Goal: Navigation & Orientation: Find specific page/section

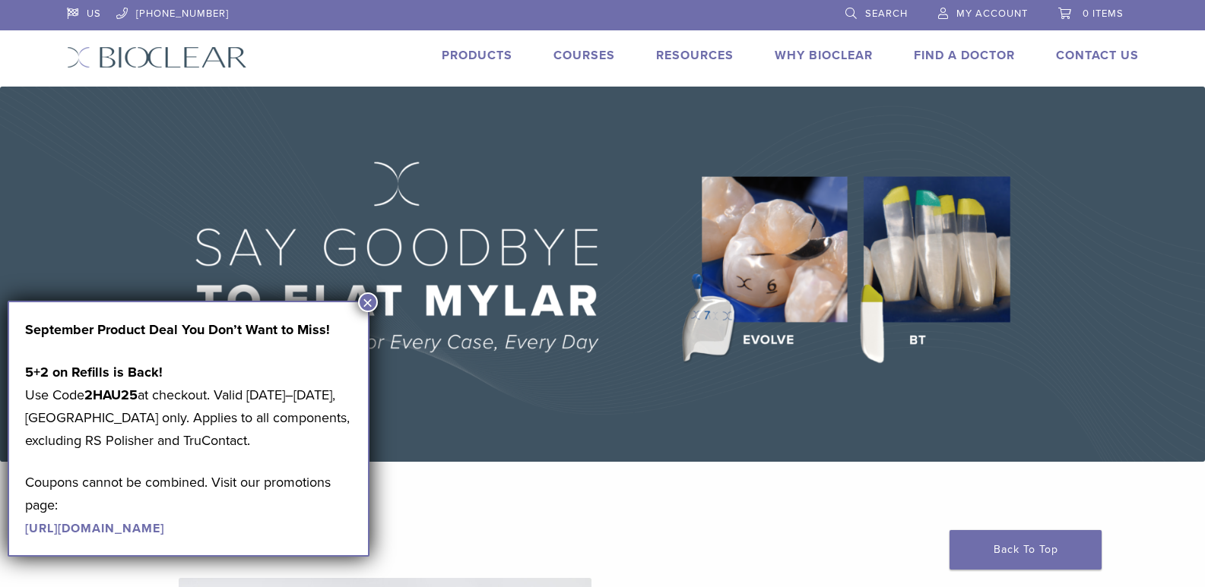
click at [374, 302] on button "×" at bounding box center [368, 303] width 20 height 20
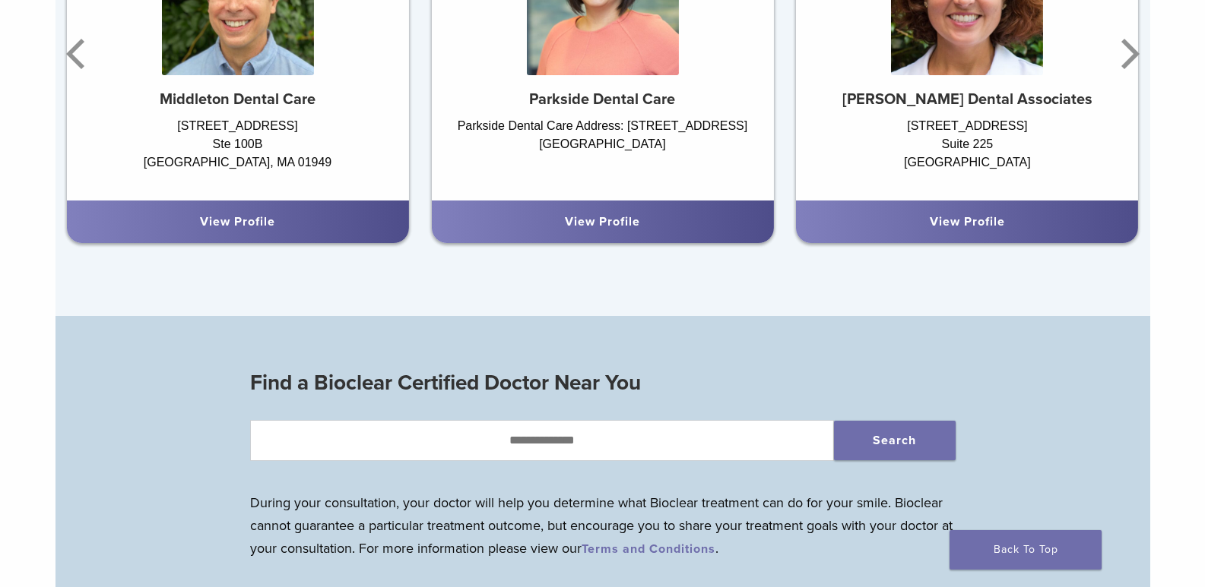
scroll to position [1140, 0]
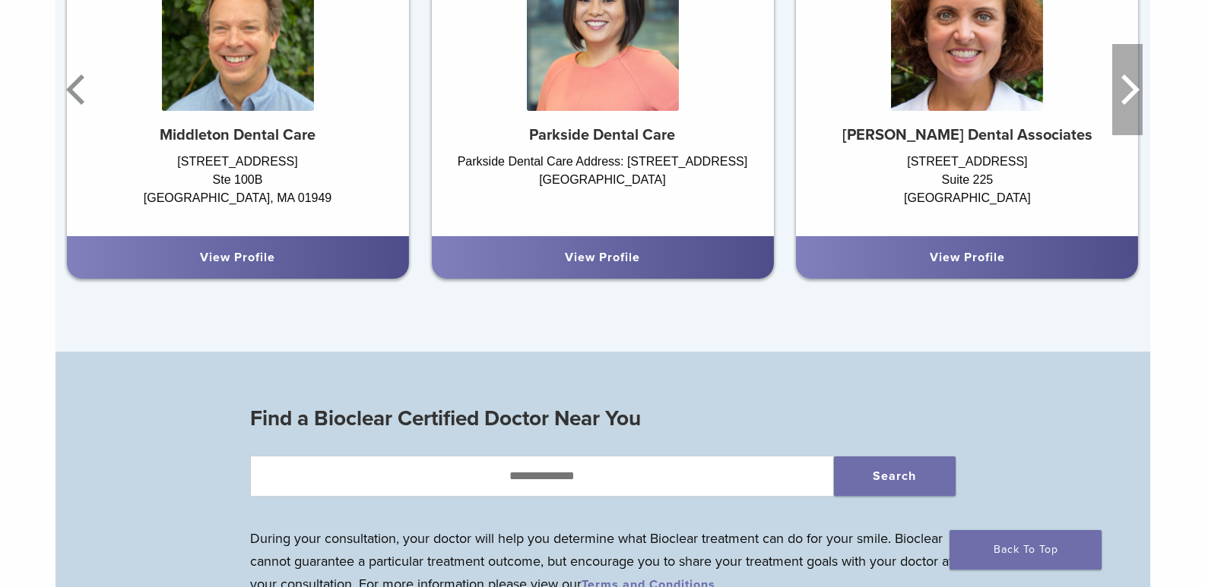
click at [1122, 96] on icon "Next" at bounding box center [1127, 89] width 30 height 91
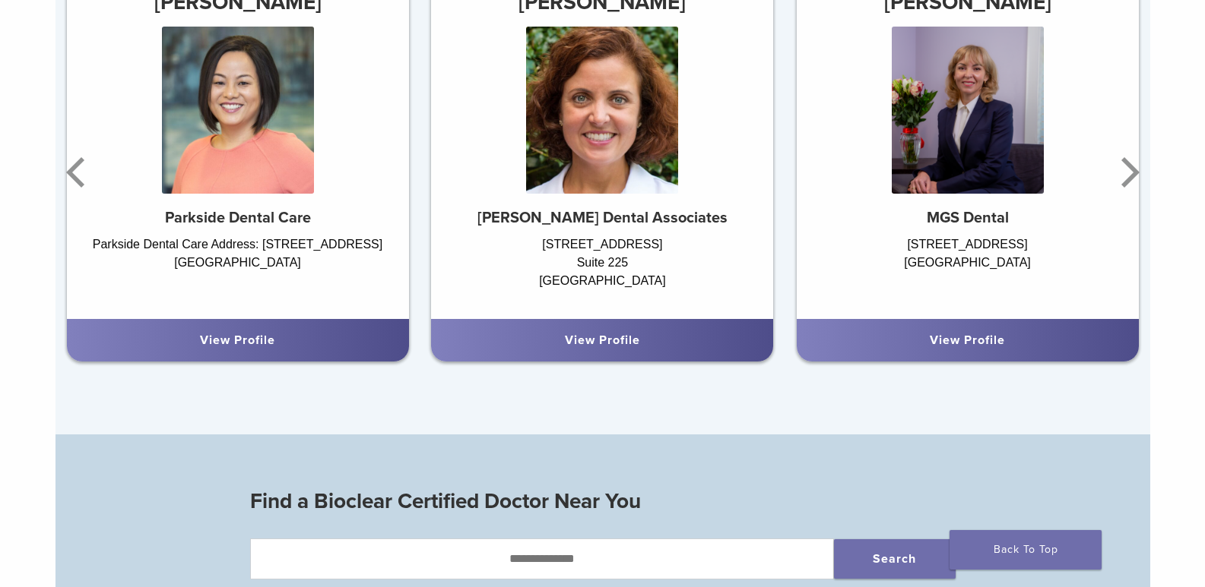
scroll to position [988, 0]
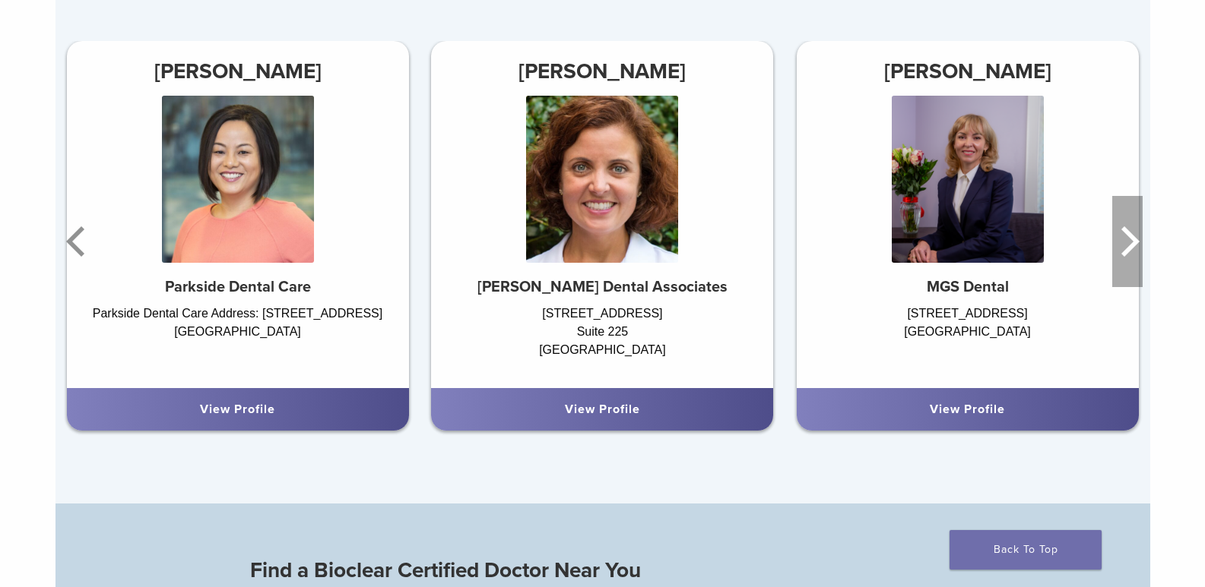
click at [1133, 242] on icon "Next" at bounding box center [1130, 241] width 18 height 30
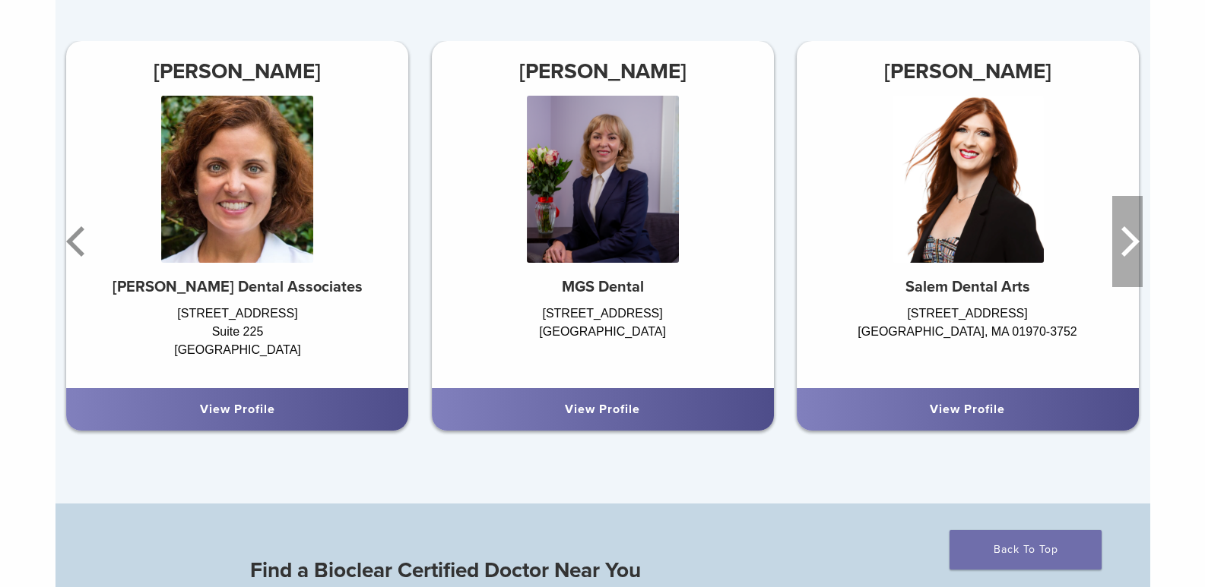
click at [1131, 244] on icon "Next" at bounding box center [1127, 241] width 30 height 91
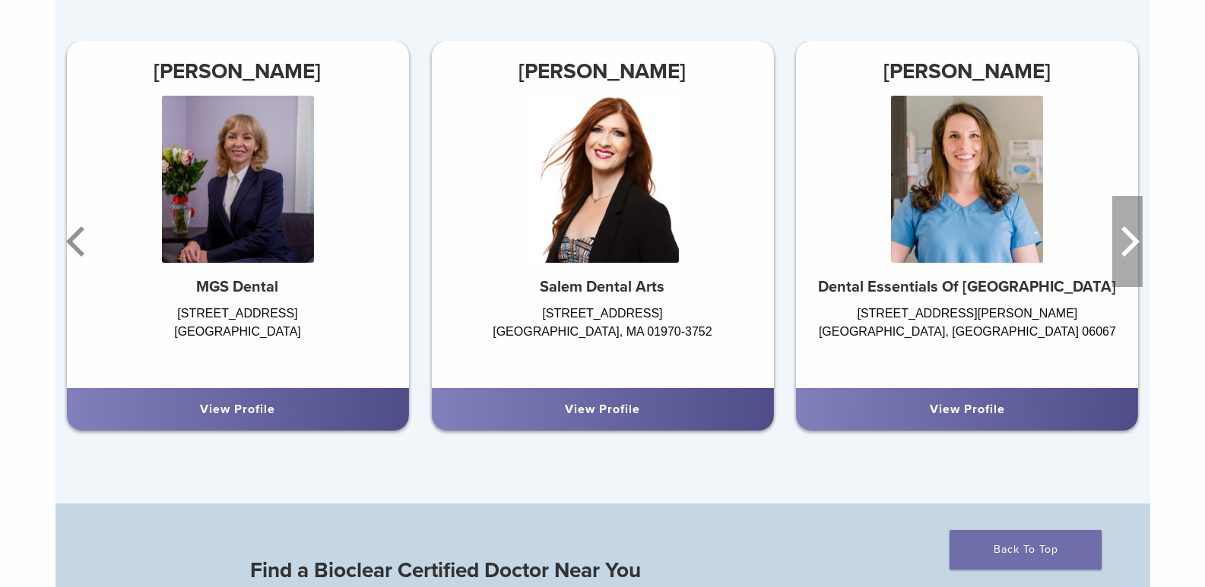
click at [1129, 245] on icon "Next" at bounding box center [1127, 241] width 30 height 91
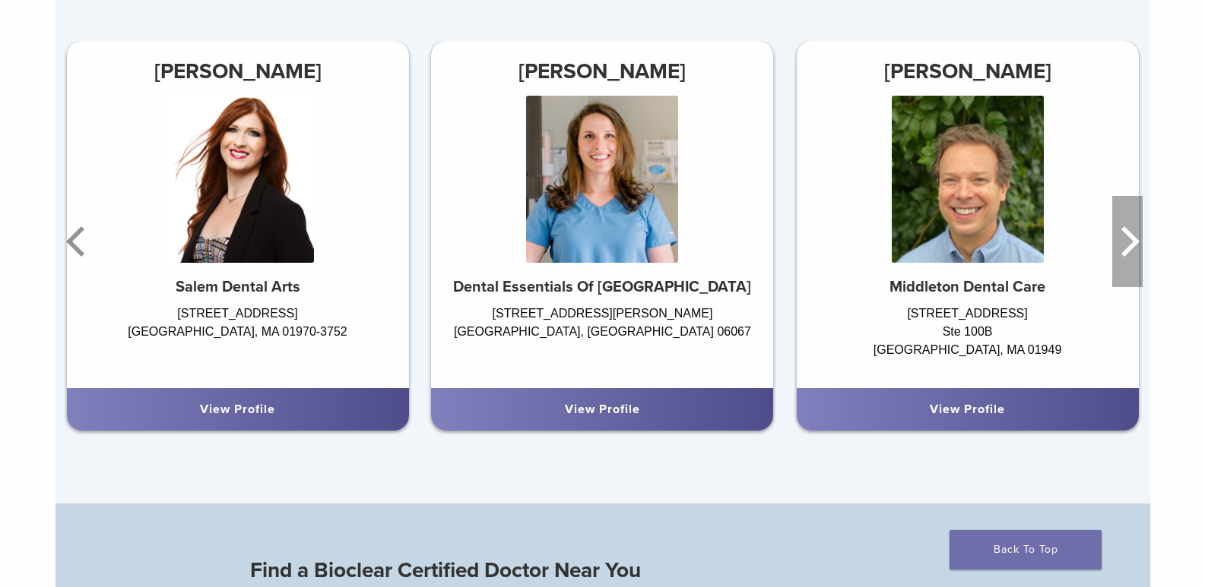
click at [1129, 245] on icon "Next" at bounding box center [1127, 241] width 30 height 91
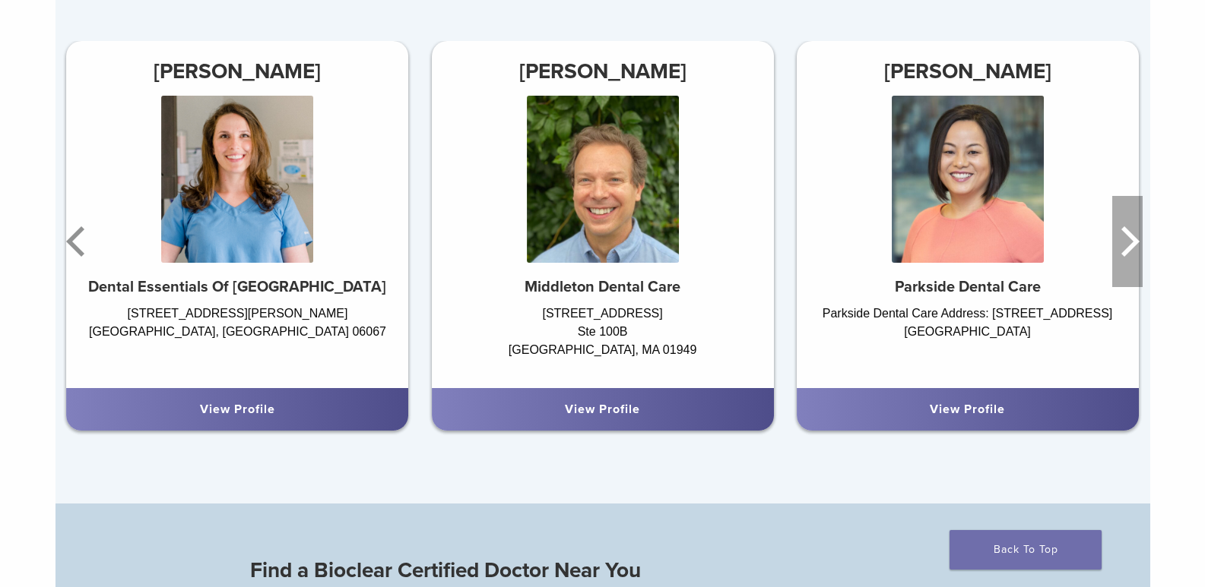
click at [1127, 246] on icon "Next" at bounding box center [1127, 241] width 30 height 91
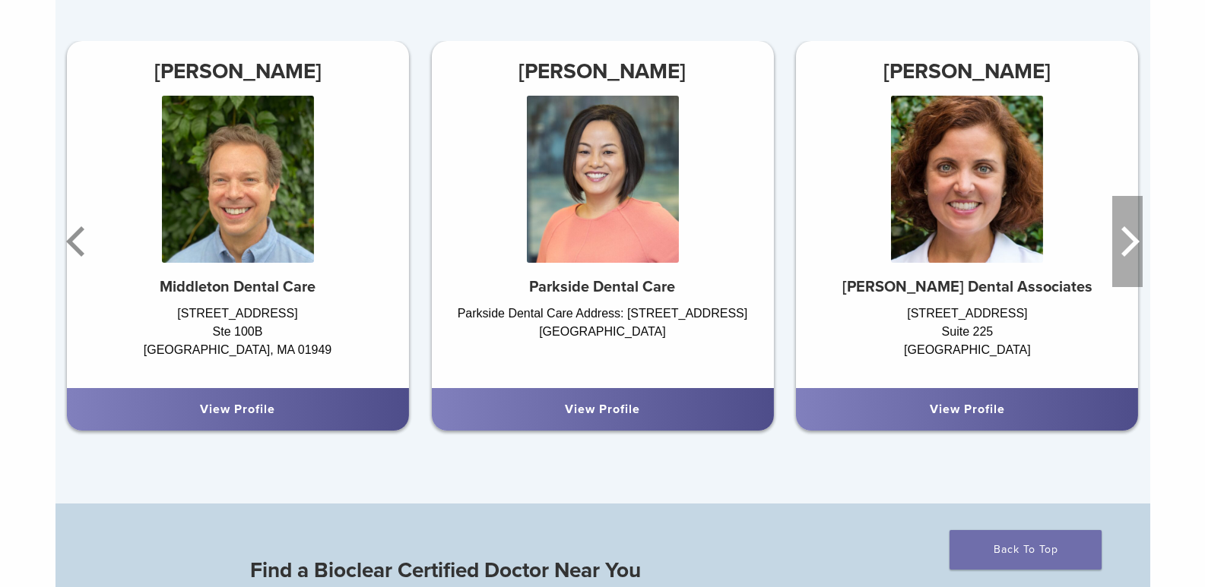
click at [1127, 246] on icon "Next" at bounding box center [1127, 241] width 30 height 91
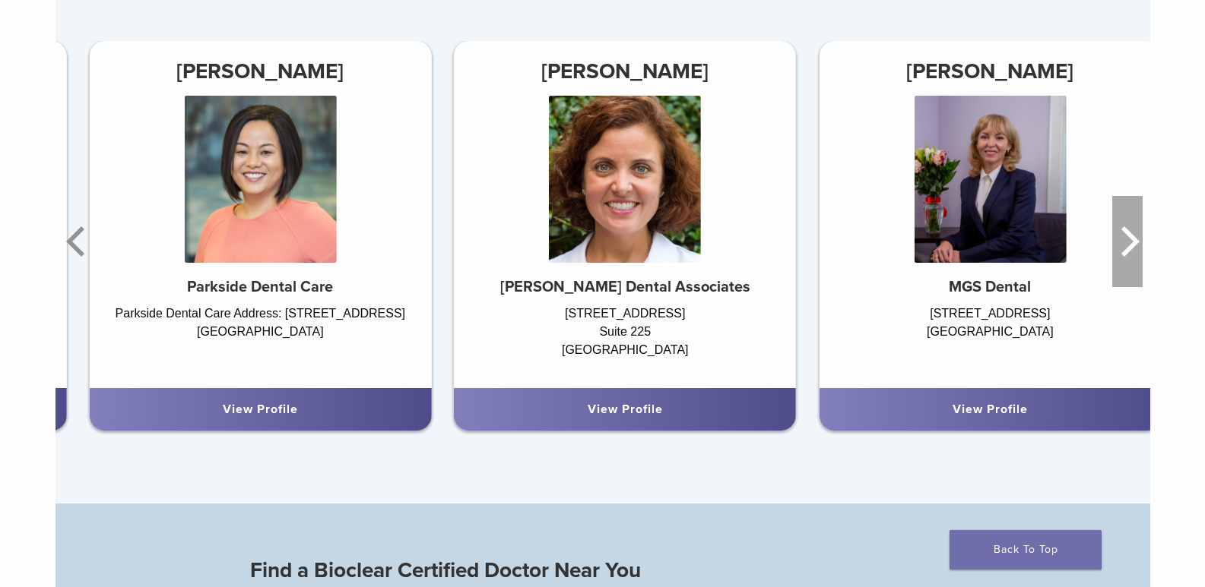
click at [1127, 246] on icon "Next" at bounding box center [1127, 241] width 30 height 91
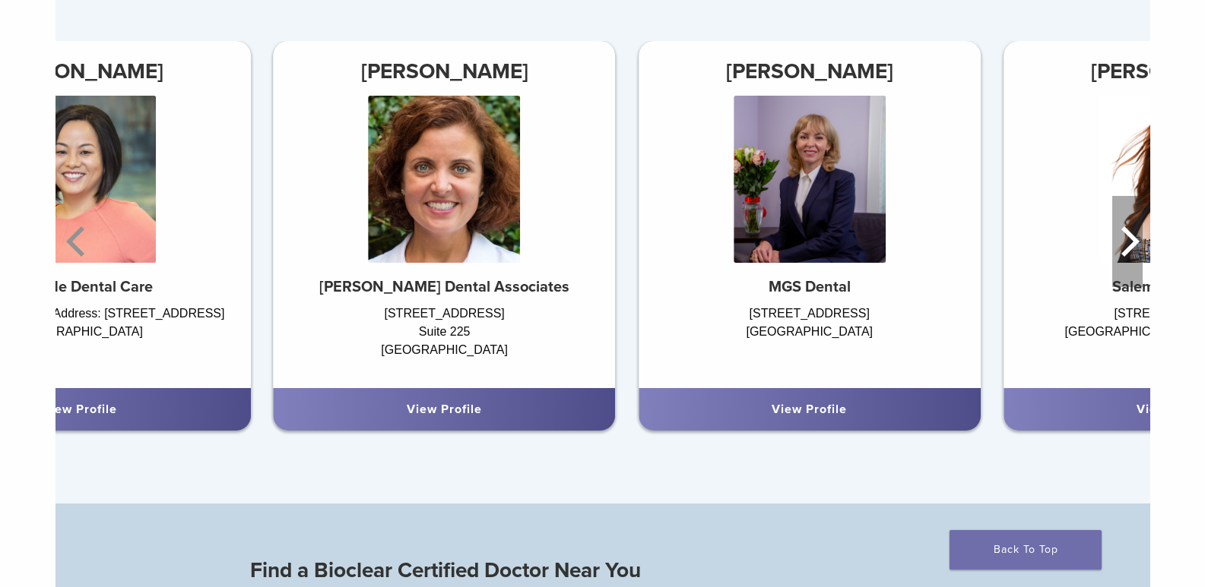
click at [1127, 246] on icon "Next" at bounding box center [1127, 241] width 30 height 91
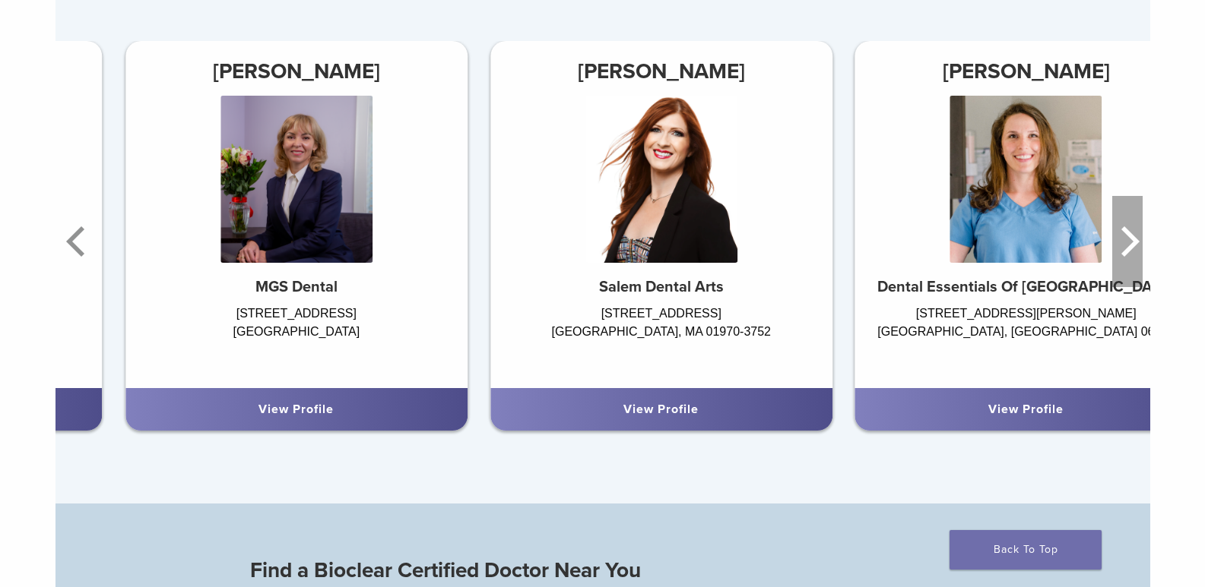
click at [1127, 246] on icon "Next" at bounding box center [1127, 241] width 30 height 91
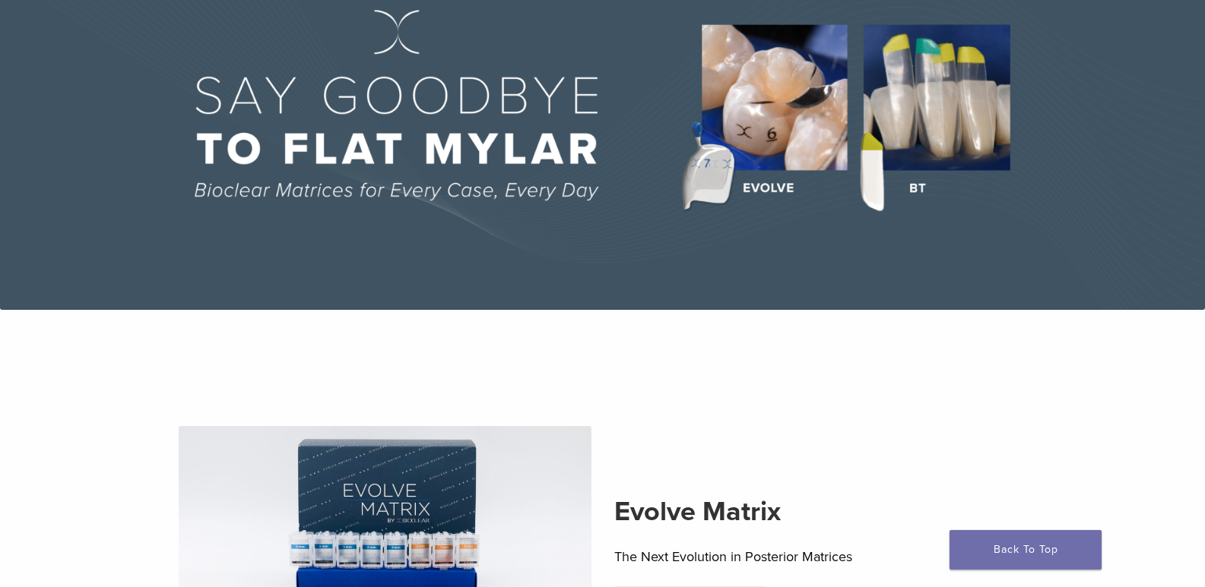
scroll to position [0, 0]
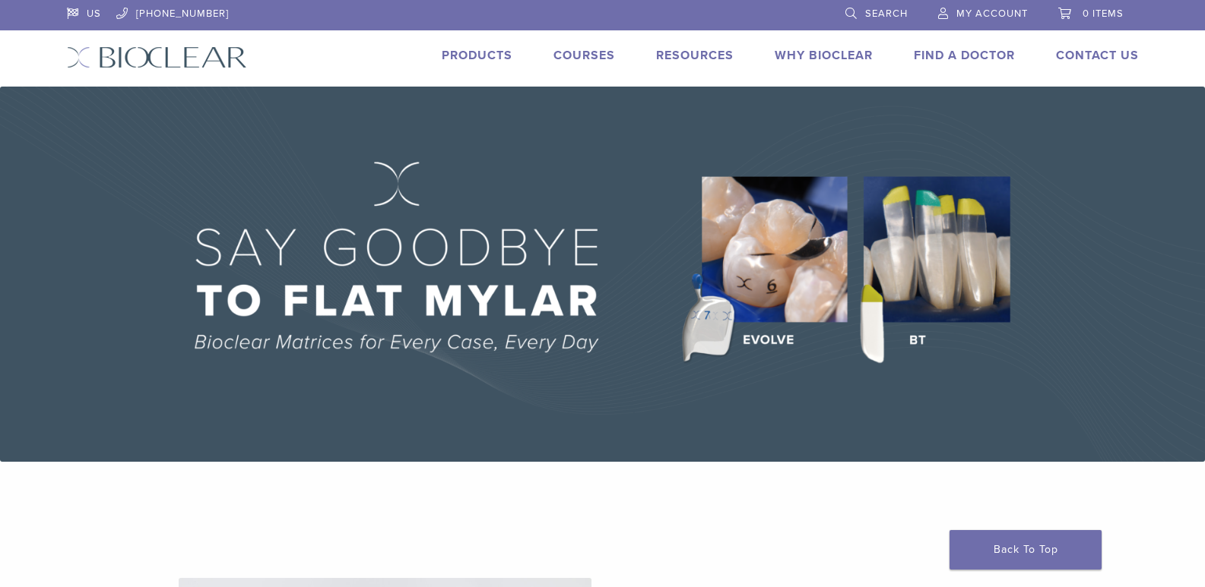
click at [591, 51] on link "Courses" at bounding box center [584, 55] width 62 height 15
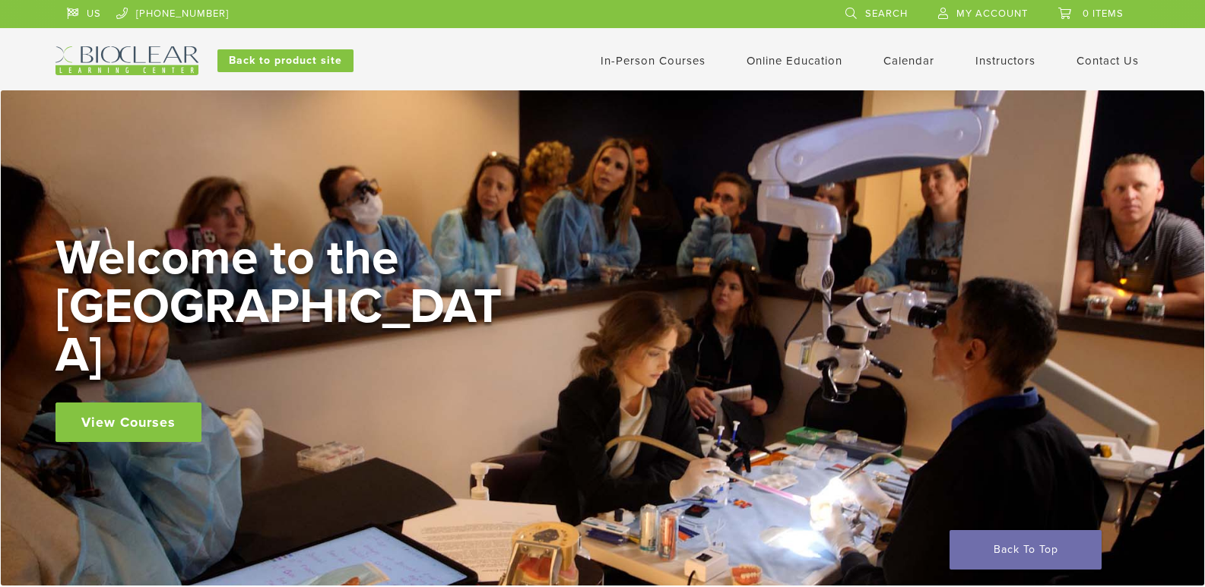
click at [667, 62] on link "In-Person Courses" at bounding box center [652, 61] width 105 height 14
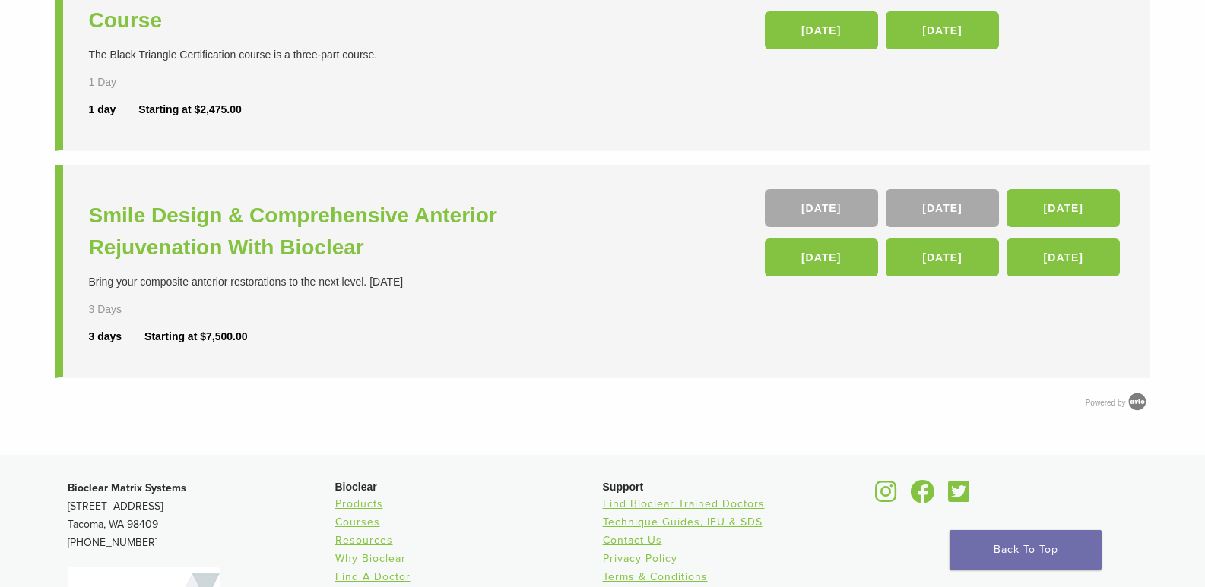
scroll to position [684, 0]
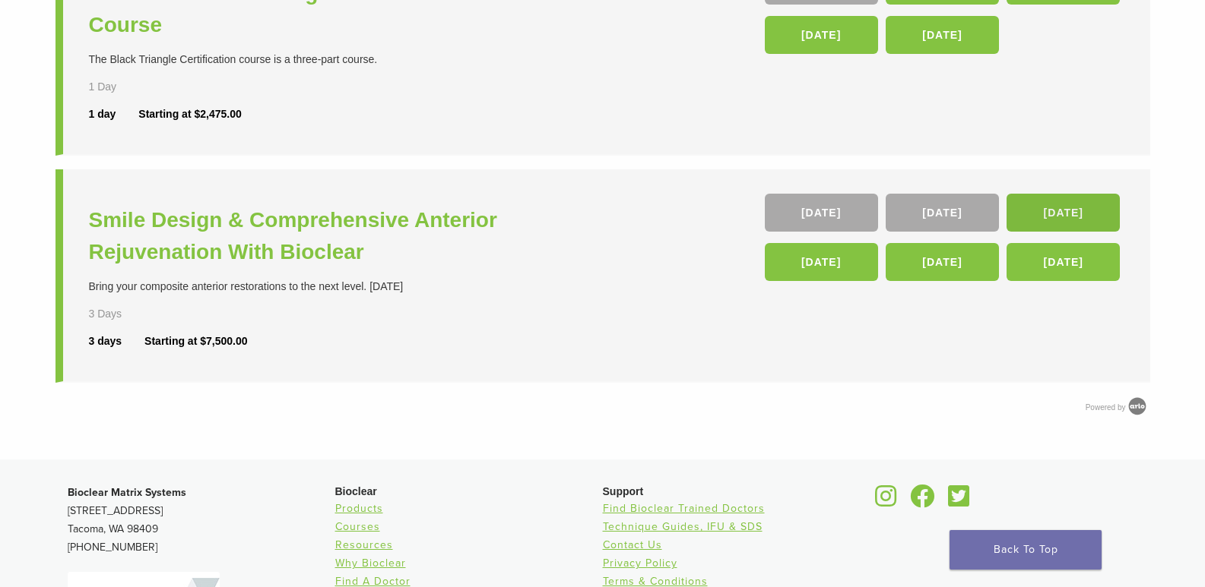
click at [1097, 208] on link "19 Mar 26" at bounding box center [1062, 213] width 113 height 38
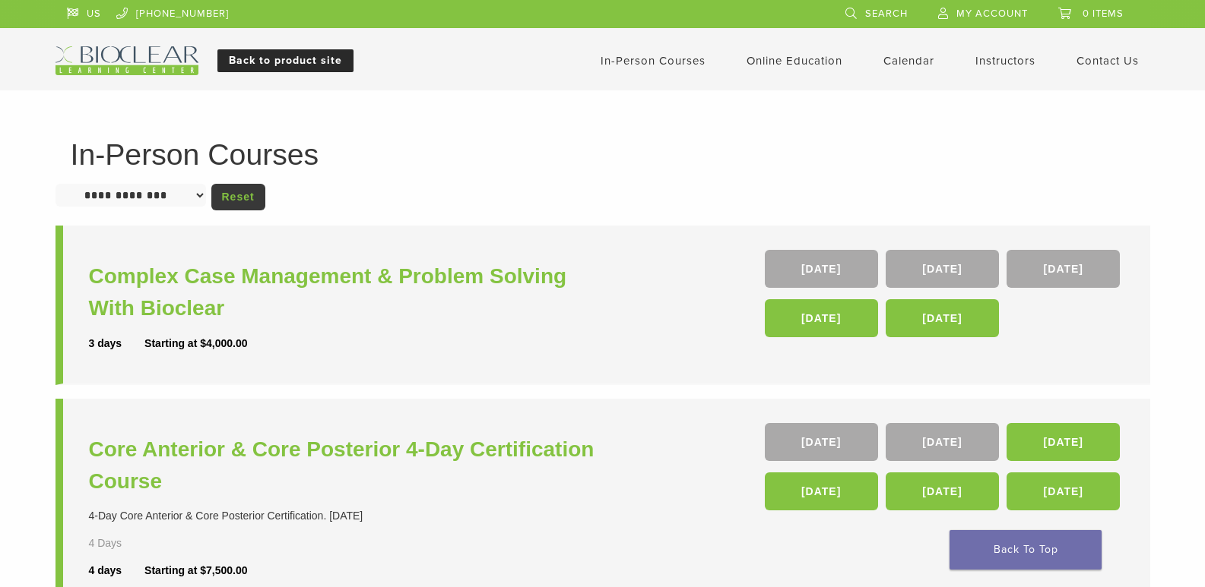
click at [287, 65] on link "Back to product site" at bounding box center [285, 60] width 136 height 23
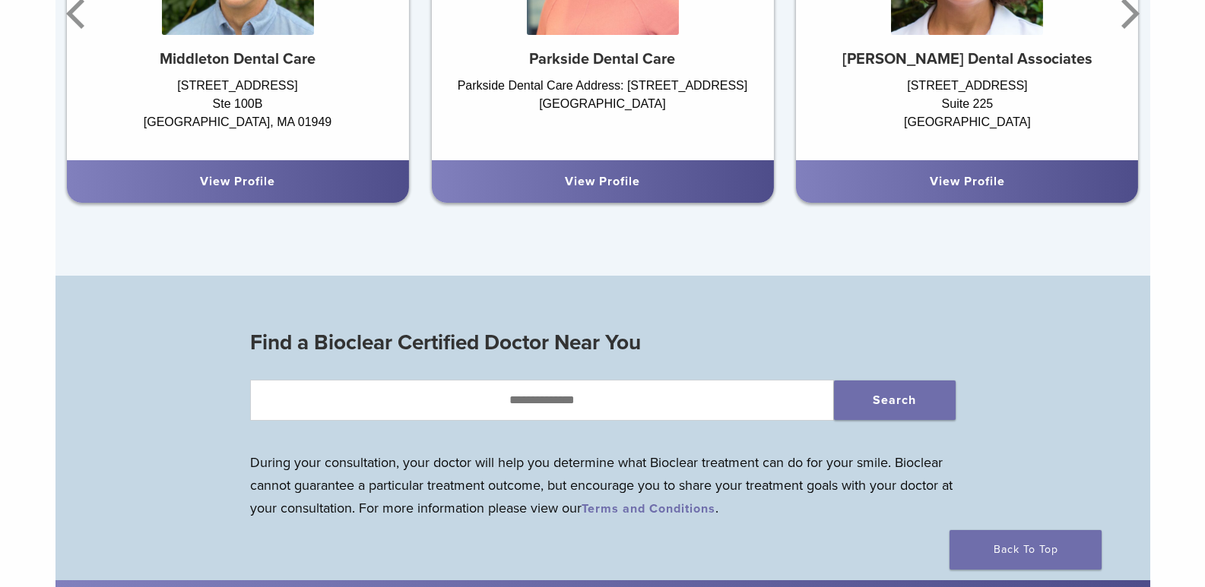
scroll to position [1444, 0]
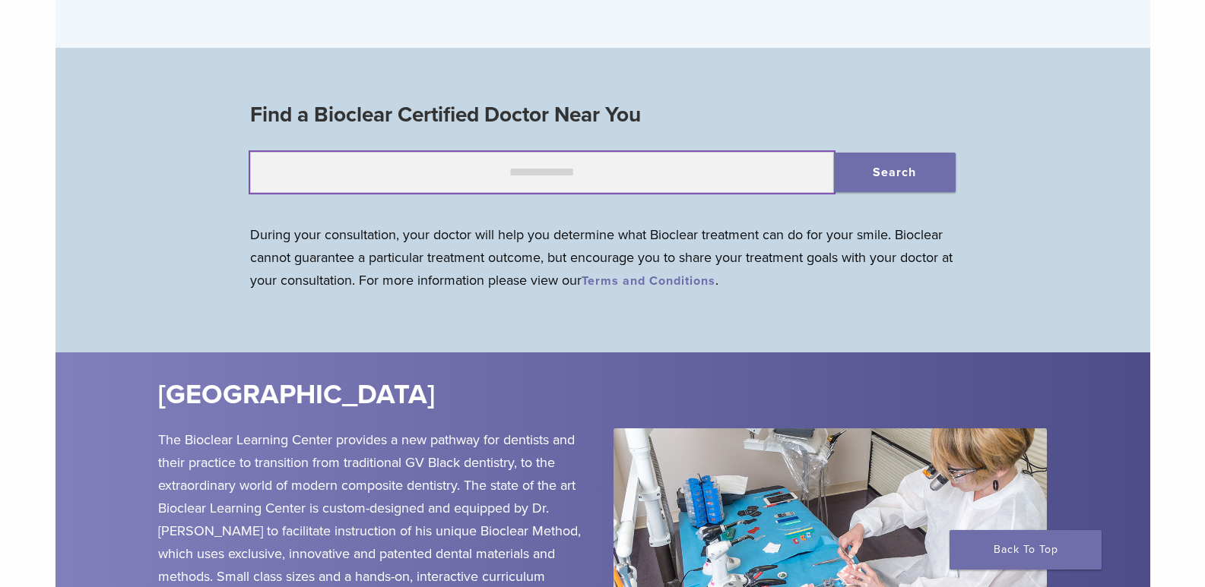
click at [527, 180] on input "text" at bounding box center [542, 172] width 584 height 41
type input "*****"
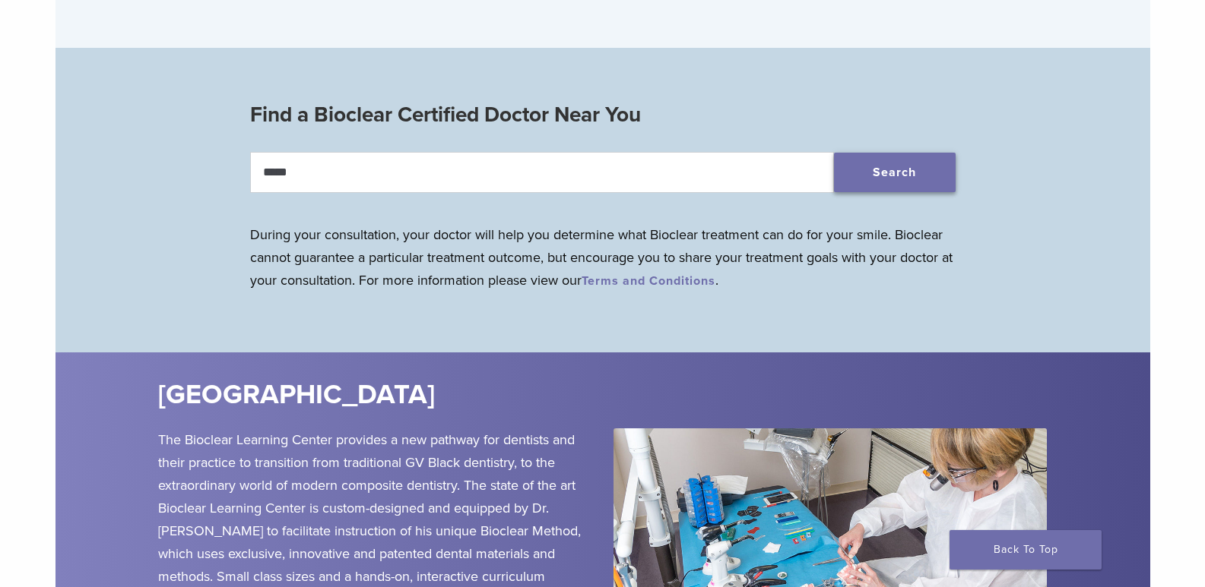
click at [875, 187] on button "Search" at bounding box center [895, 173] width 122 height 40
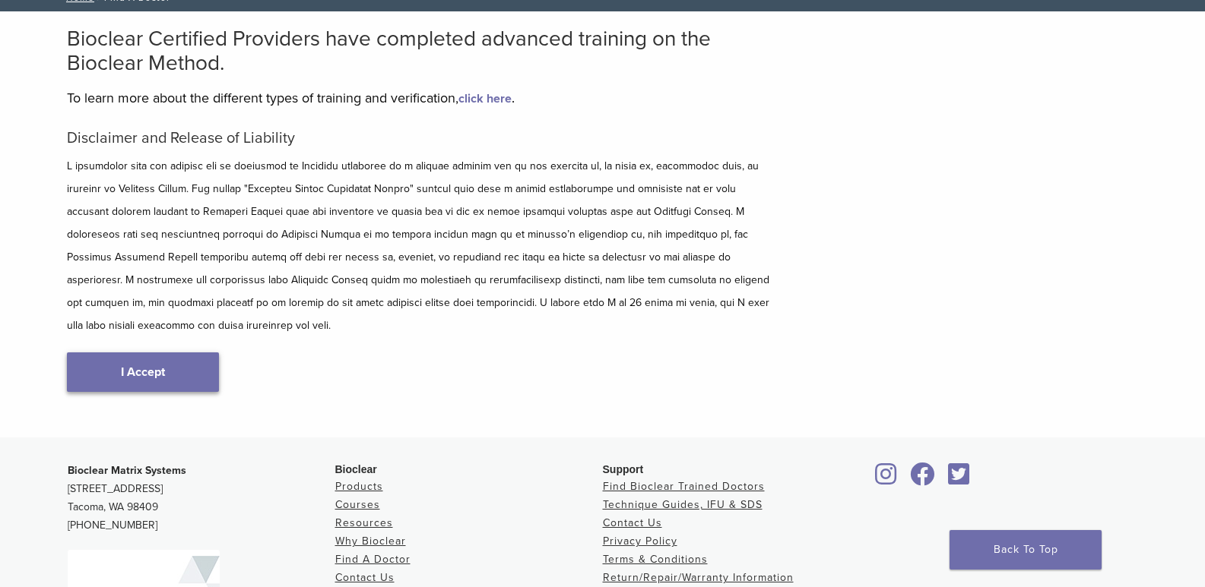
scroll to position [76, 0]
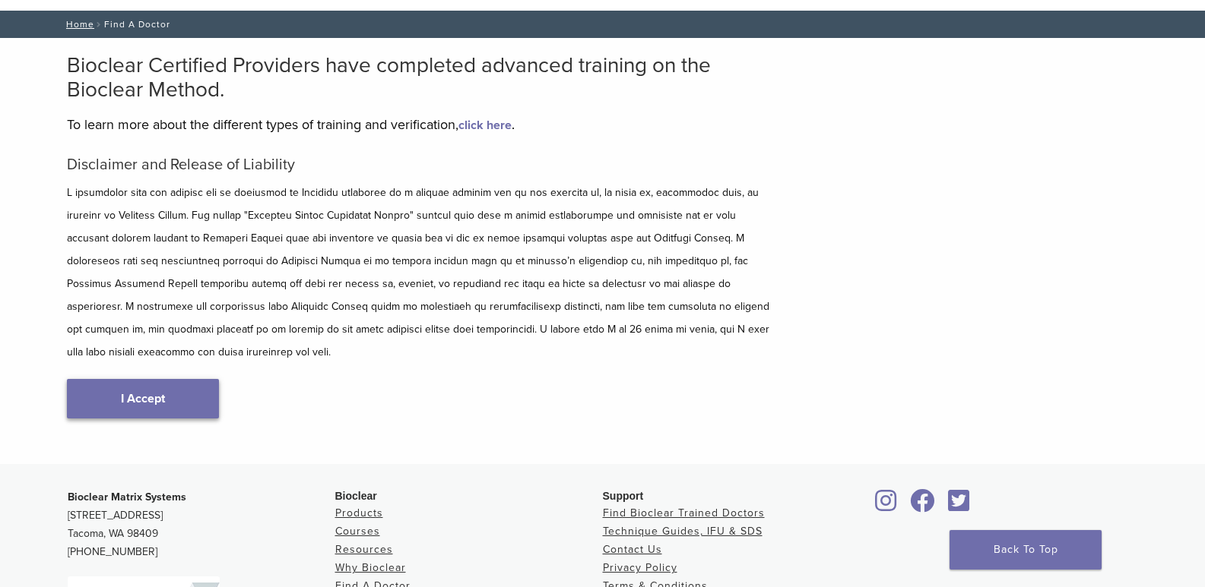
click at [157, 379] on link "I Accept" at bounding box center [143, 399] width 152 height 40
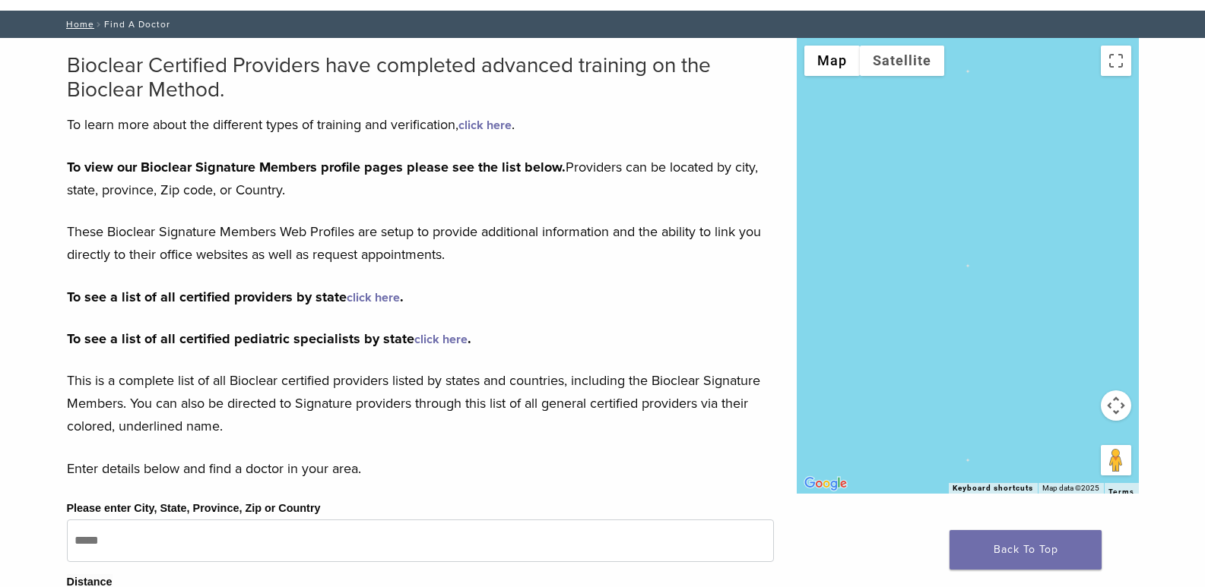
scroll to position [304, 0]
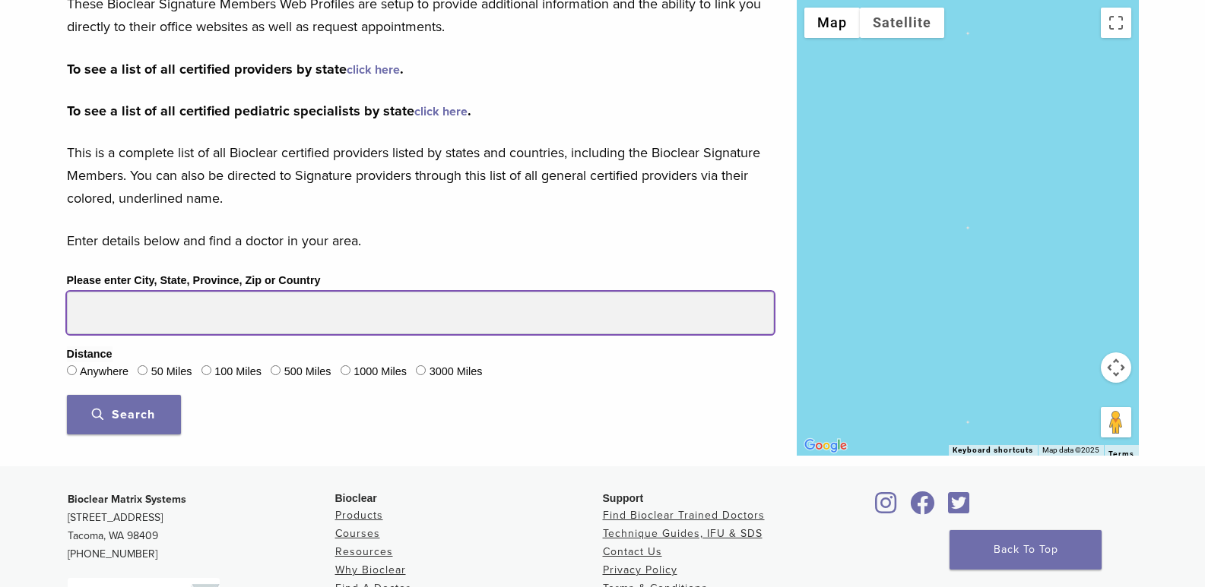
click at [157, 318] on input "Please enter City, State, Province, Zip or Country" at bounding box center [420, 313] width 707 height 43
type input "*****"
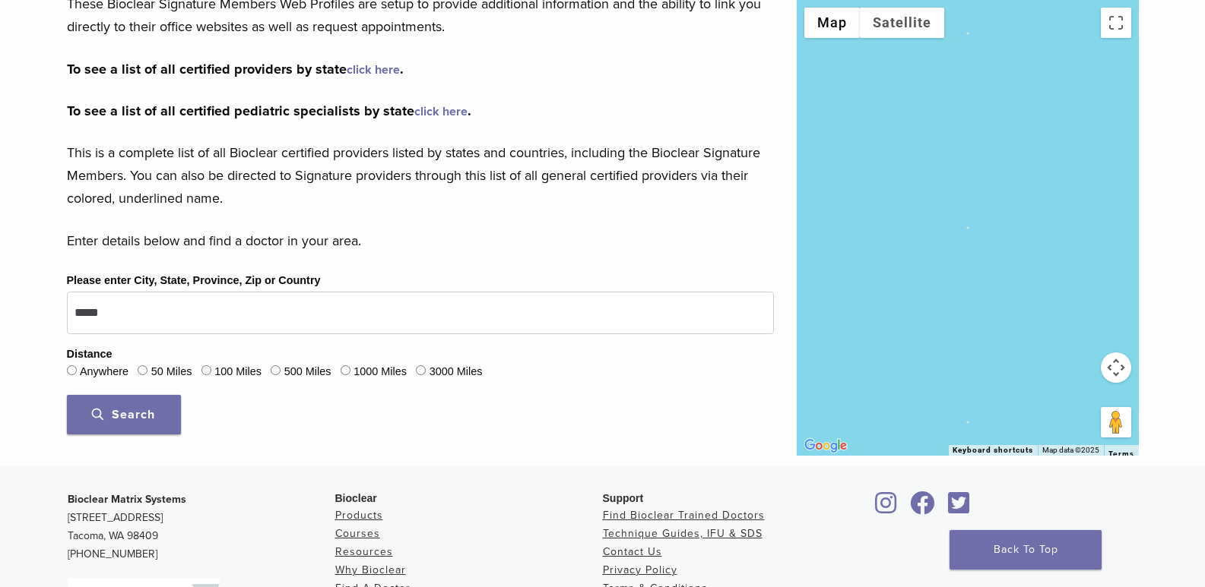
click at [132, 419] on span "Search" at bounding box center [123, 414] width 63 height 15
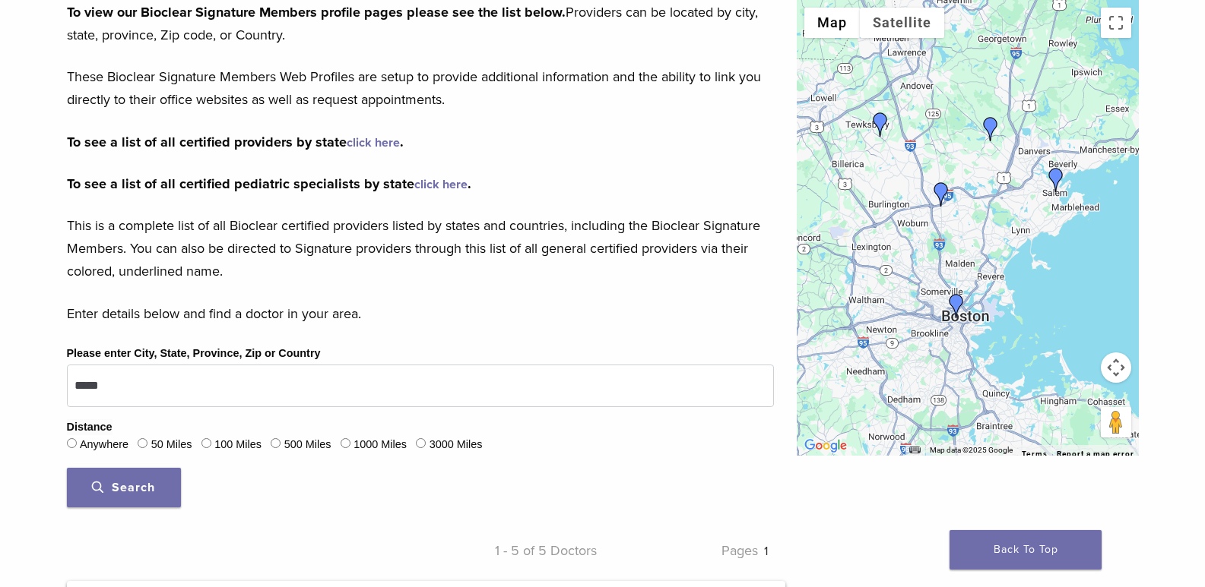
scroll to position [76, 0]
